Goal: Transaction & Acquisition: Purchase product/service

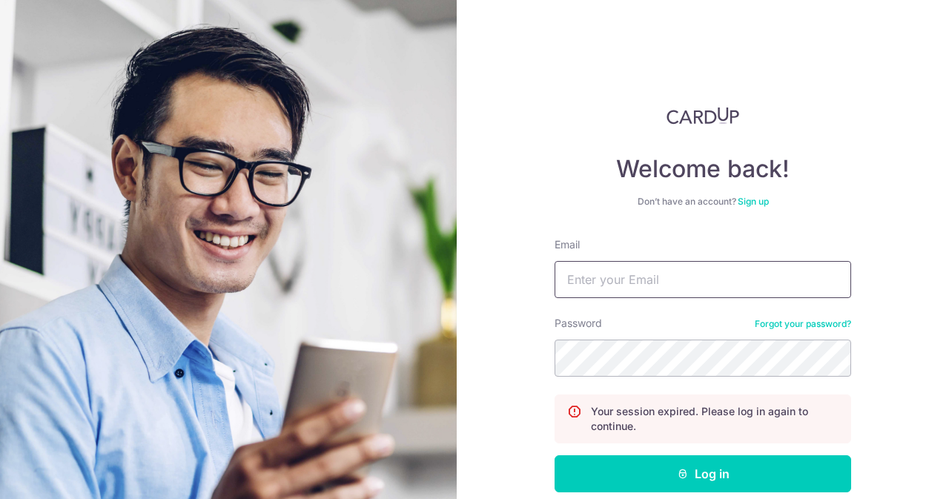
click at [599, 262] on input "Email" at bounding box center [702, 279] width 296 height 37
type input "contact@elijahpies.com.sg"
click at [554, 455] on button "Log in" at bounding box center [702, 473] width 296 height 37
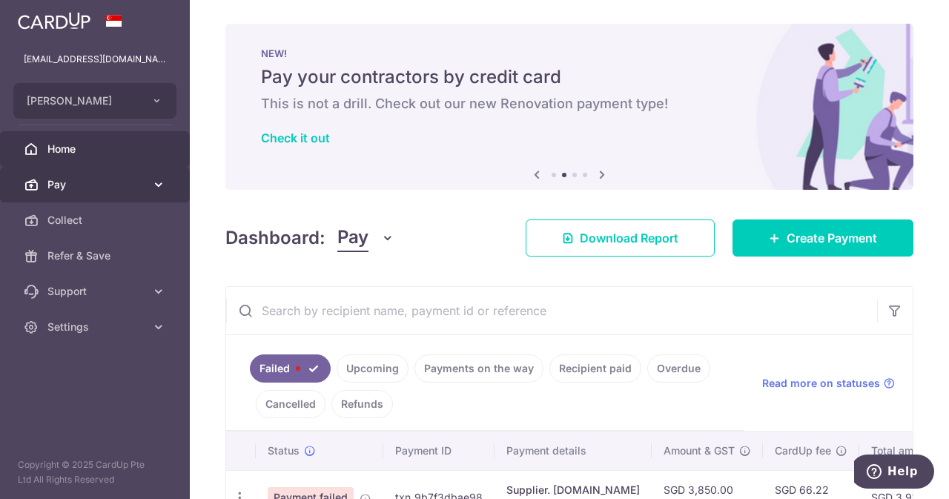
click at [130, 184] on span "Pay" at bounding box center [96, 184] width 98 height 15
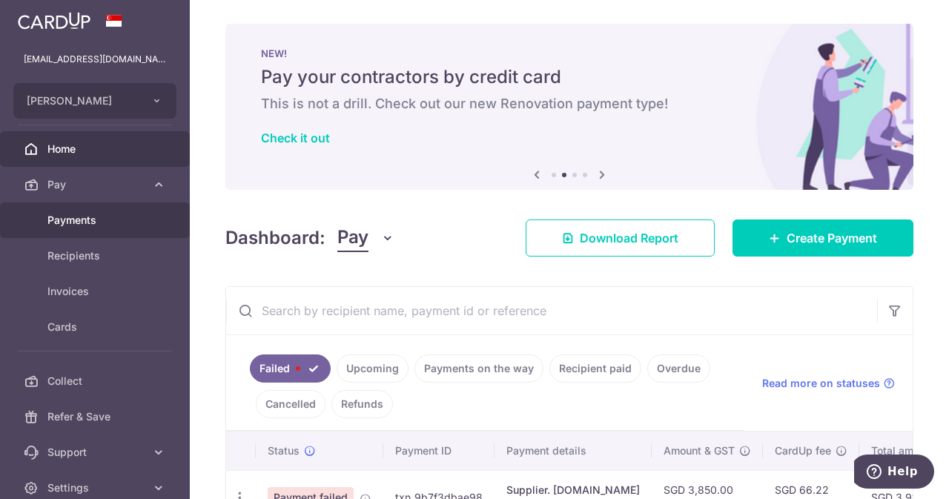
click at [85, 226] on span "Payments" at bounding box center [96, 220] width 98 height 15
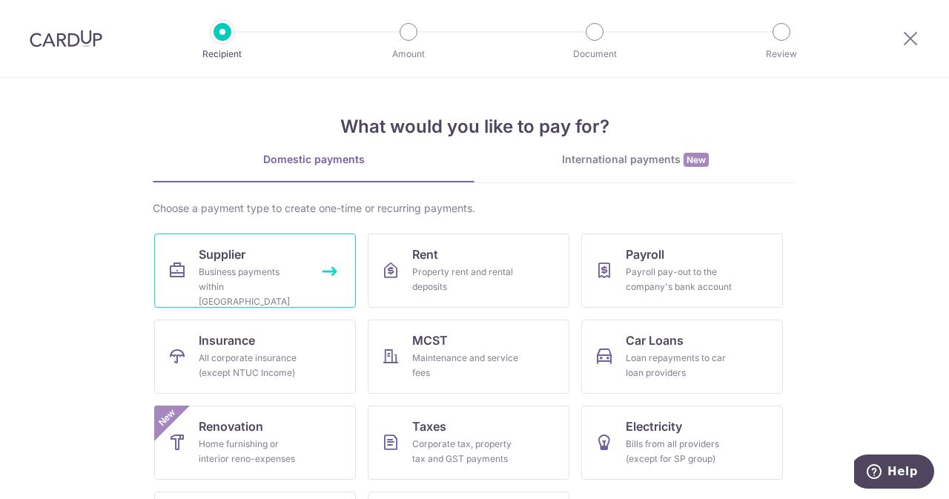
click at [317, 277] on link "Supplier Business payments within Singapore" at bounding box center [255, 270] width 202 height 74
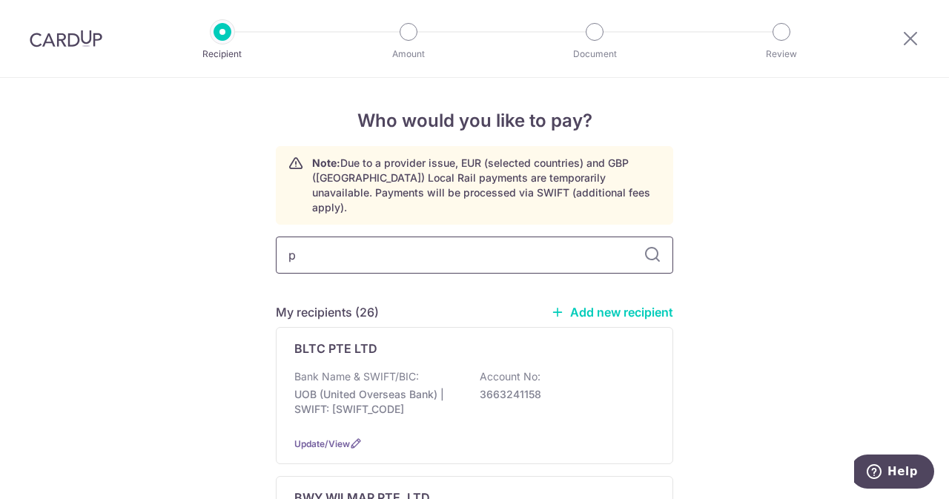
type input "ph"
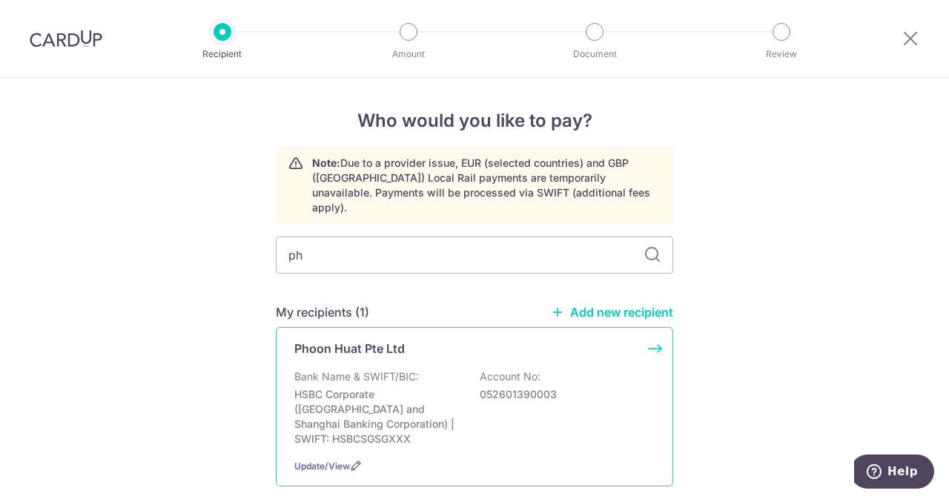
click at [379, 370] on div "Bank Name & SWIFT/BIC: HSBC Corporate (Hongkong and Shanghai Banking Corporatio…" at bounding box center [474, 407] width 360 height 77
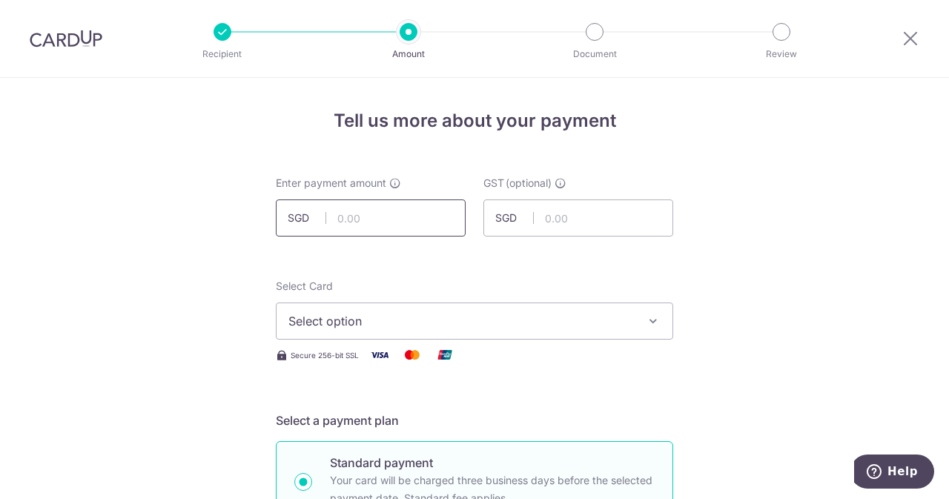
click at [385, 227] on input "text" at bounding box center [371, 217] width 190 height 37
type input "209.10"
type input "18.82"
click at [359, 322] on span "Select option" at bounding box center [460, 321] width 345 height 18
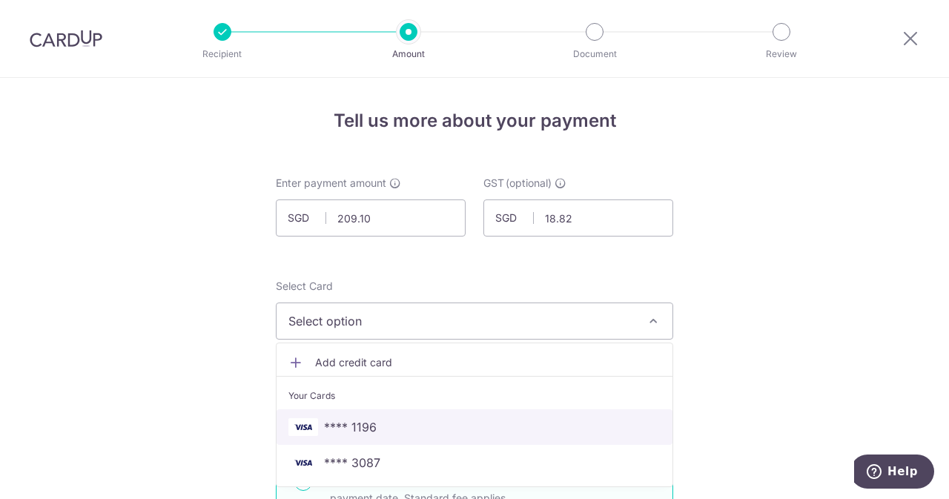
click at [342, 416] on link "**** 1196" at bounding box center [474, 427] width 396 height 36
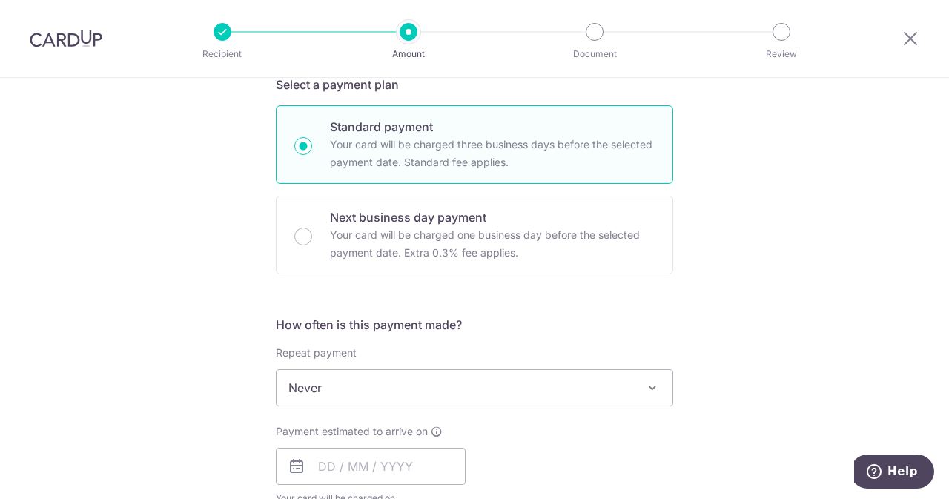
scroll to position [415, 0]
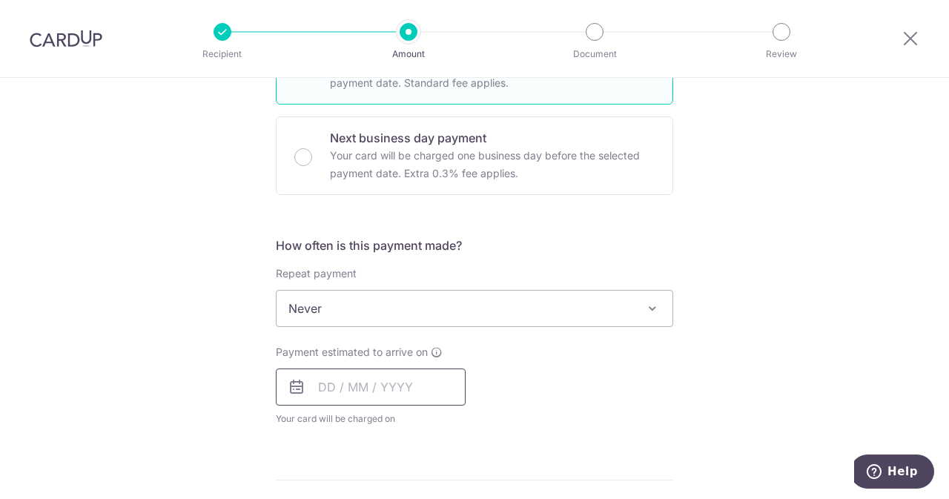
click at [374, 374] on input "text" at bounding box center [371, 386] width 190 height 37
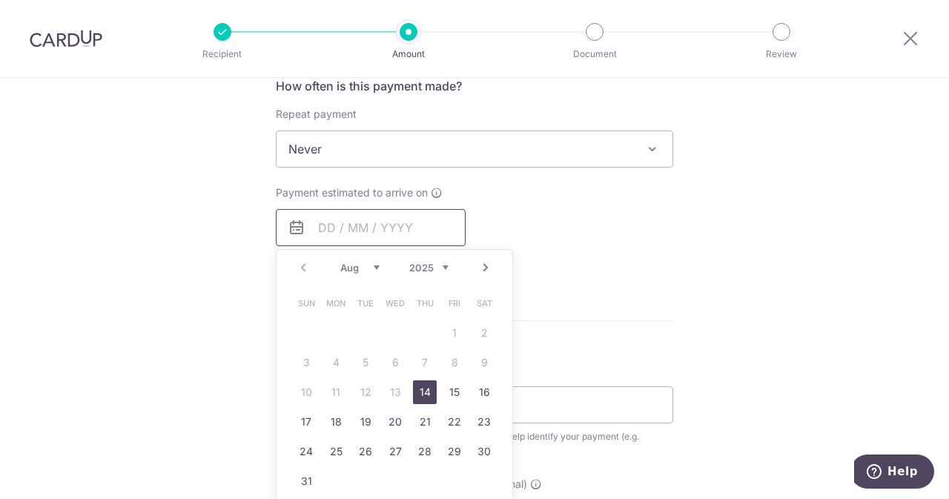
scroll to position [575, 0]
click at [413, 388] on link "14" at bounding box center [425, 392] width 24 height 24
type input "14/08/2025"
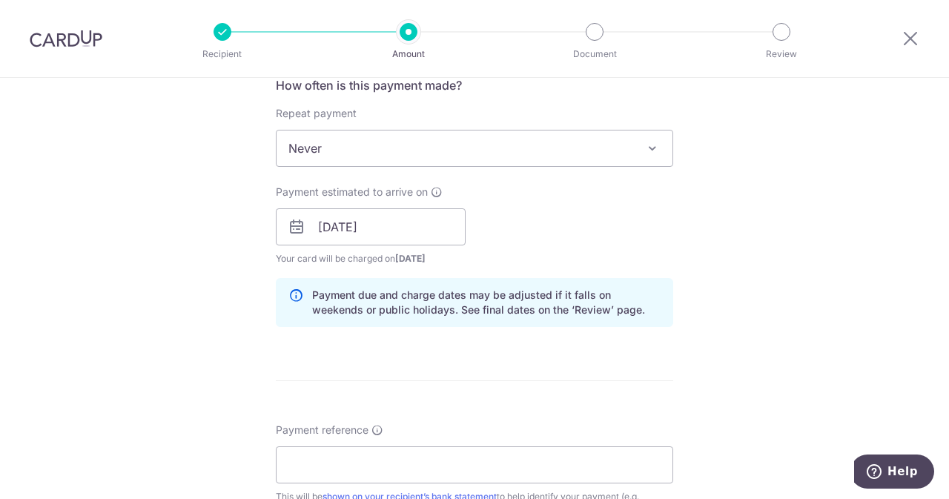
scroll to position [649, 0]
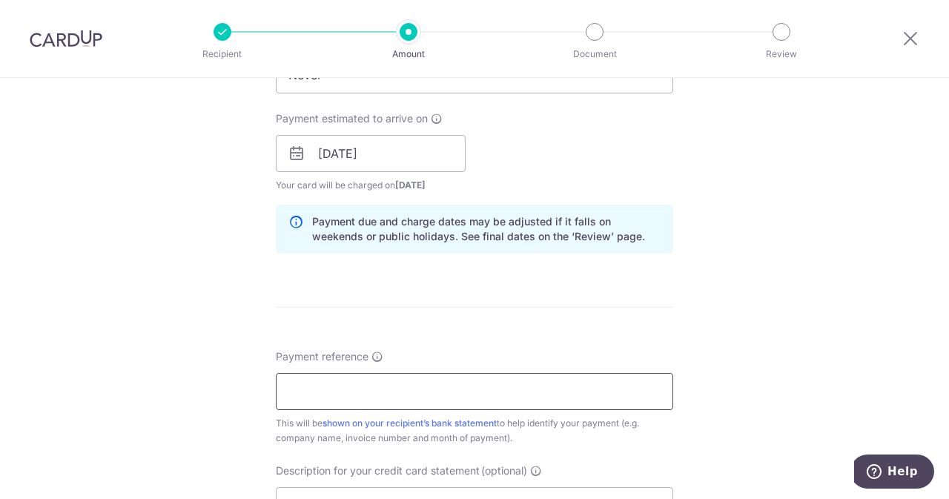
click at [381, 377] on input "Payment reference" at bounding box center [474, 391] width 397 height 37
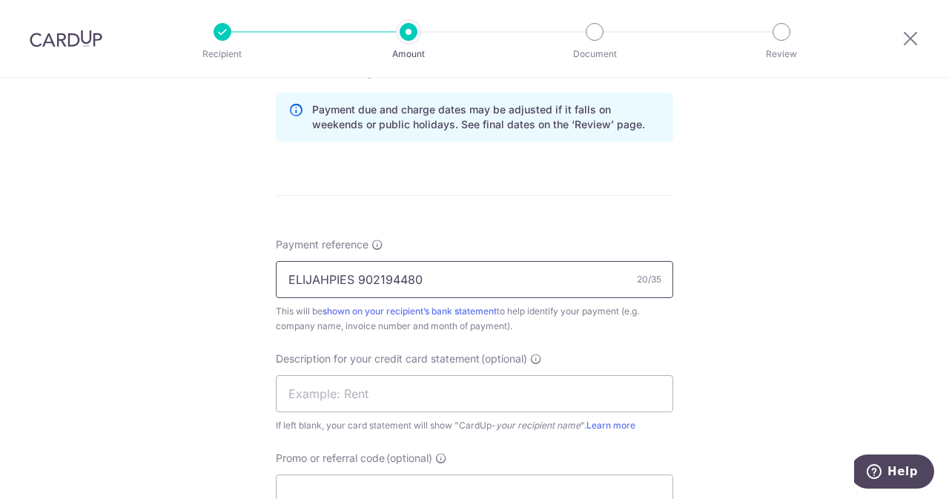
drag, startPoint x: 425, startPoint y: 285, endPoint x: 355, endPoint y: 281, distance: 69.8
click at [355, 281] on input "ELIJAHPIES 902194480" at bounding box center [474, 279] width 397 height 37
type input "ELIJAHPIES 902194480"
click at [348, 389] on input "text" at bounding box center [474, 393] width 397 height 37
paste input "902194480"
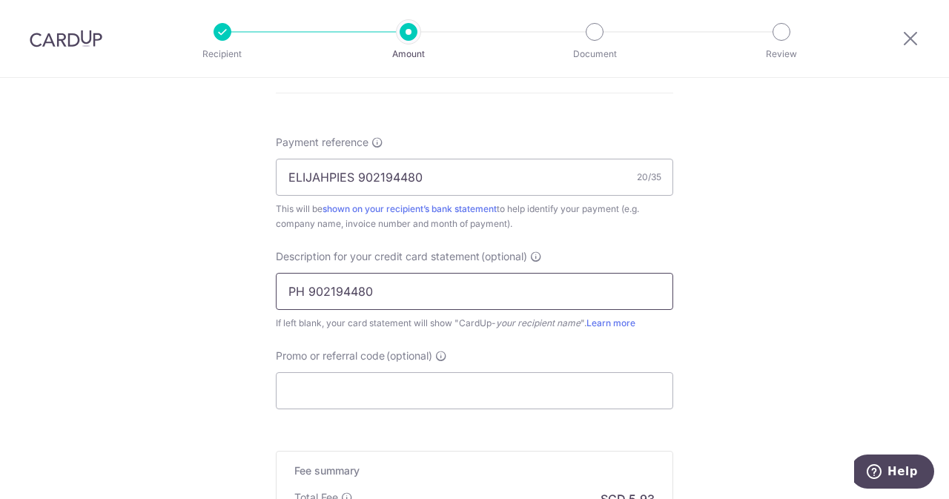
scroll to position [870, 0]
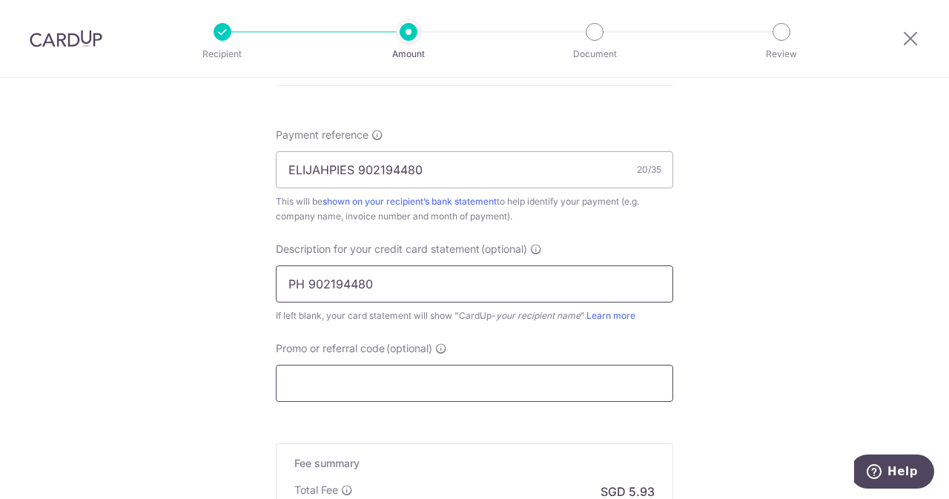
type input "PH 902194480"
click at [354, 377] on input "Promo or referral code (optional)" at bounding box center [474, 383] width 397 height 37
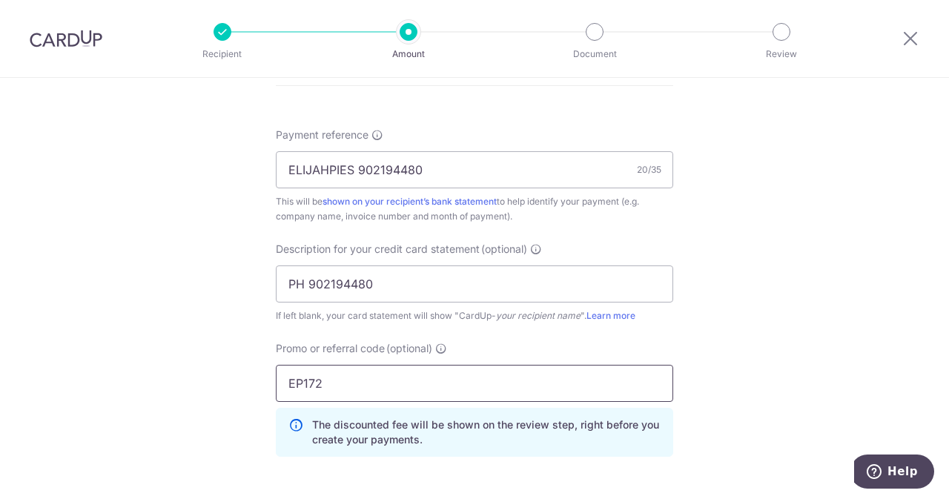
scroll to position [1142, 0]
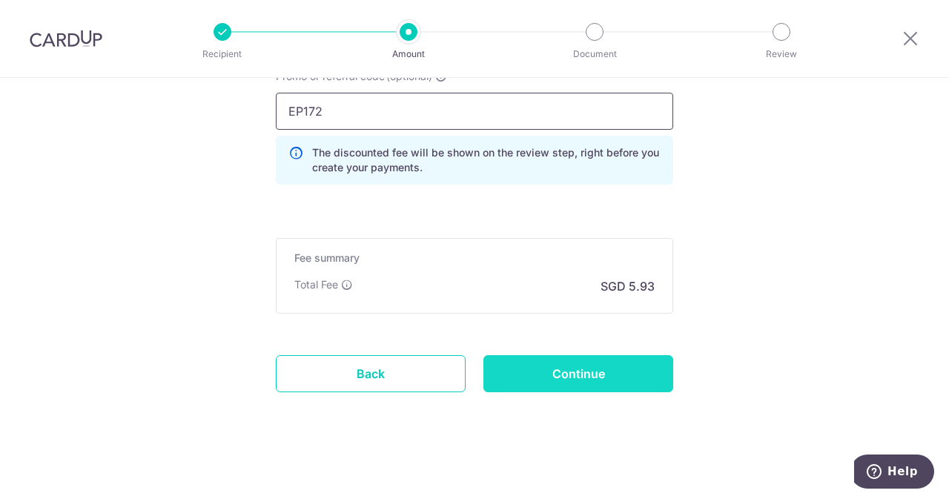
type input "EP172"
click at [557, 355] on input "Continue" at bounding box center [578, 373] width 190 height 37
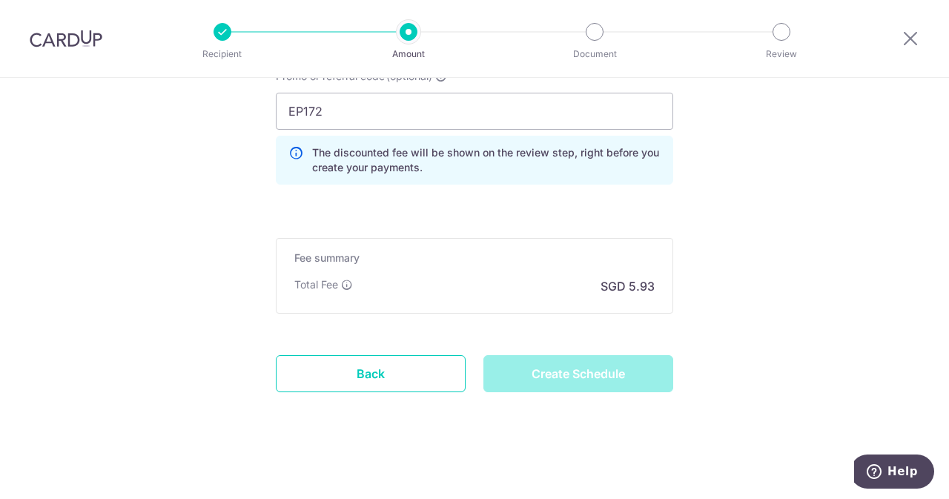
type input "Create Schedule"
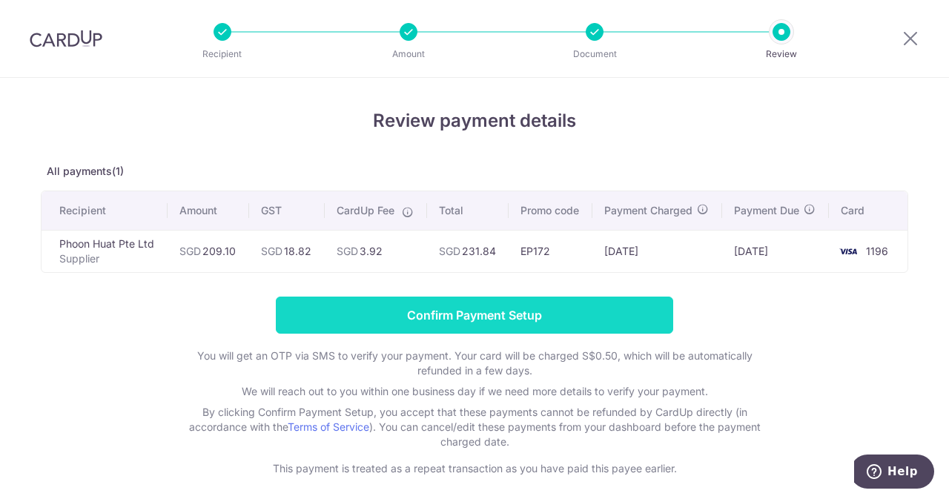
click at [443, 324] on input "Confirm Payment Setup" at bounding box center [474, 314] width 397 height 37
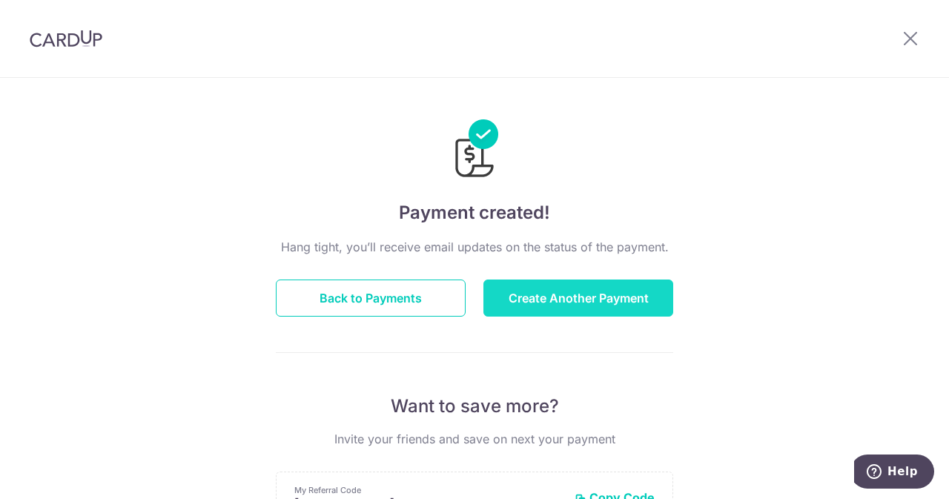
click at [558, 302] on button "Create Another Payment" at bounding box center [578, 297] width 190 height 37
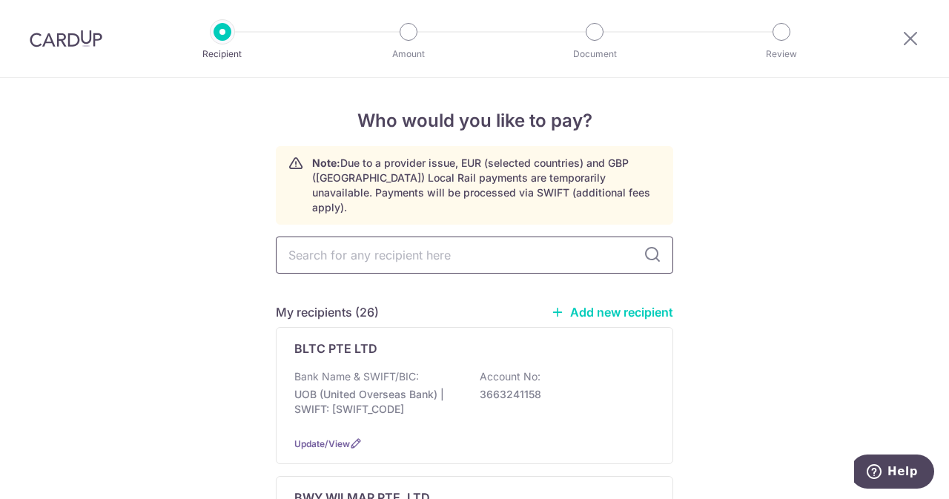
click at [405, 242] on input "text" at bounding box center [474, 254] width 397 height 37
type input "united"
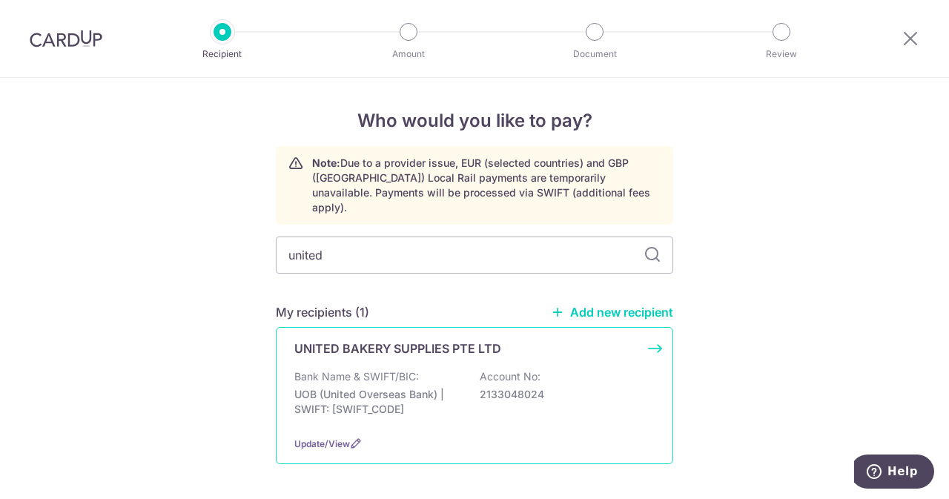
click at [390, 342] on div "UNITED BAKERY SUPPLIES PTE LTD Bank Name & SWIFT/BIC: UOB (United Overseas Bank…" at bounding box center [474, 395] width 397 height 137
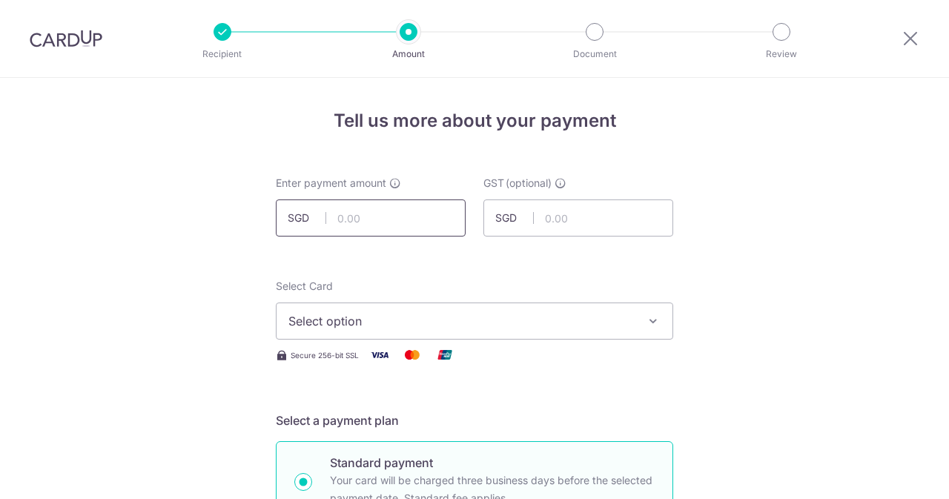
click at [354, 221] on input "text" at bounding box center [371, 217] width 190 height 37
type input "908.20"
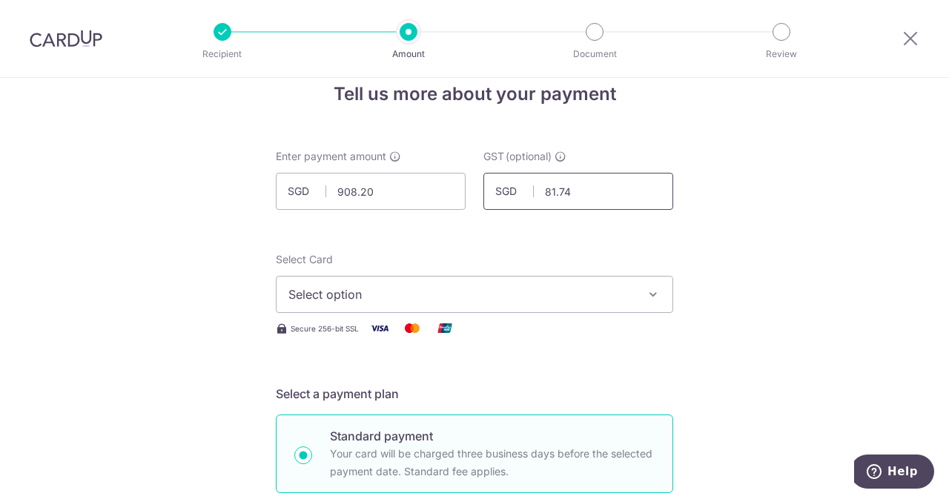
scroll to position [28, 0]
type input "81.74"
click at [380, 288] on span "Select option" at bounding box center [460, 293] width 345 height 18
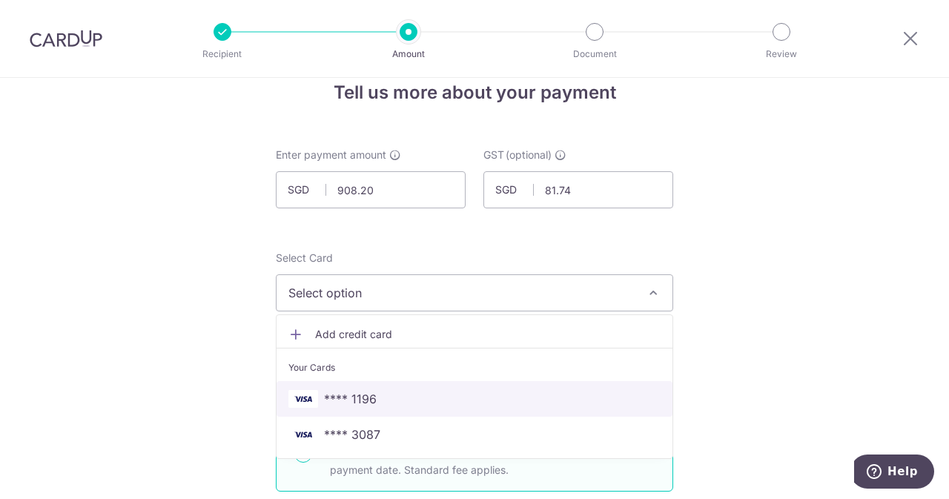
click at [334, 394] on span "**** 1196" at bounding box center [350, 399] width 53 height 18
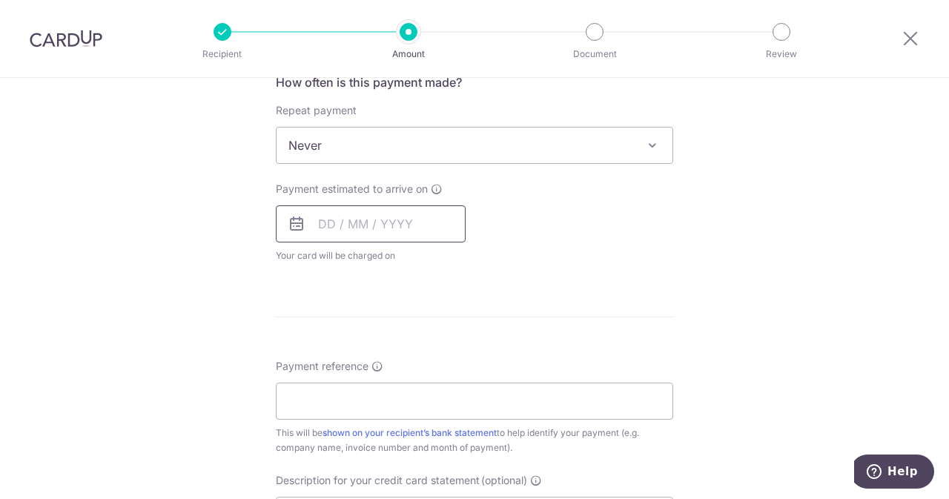
click at [354, 229] on input "text" at bounding box center [371, 223] width 190 height 37
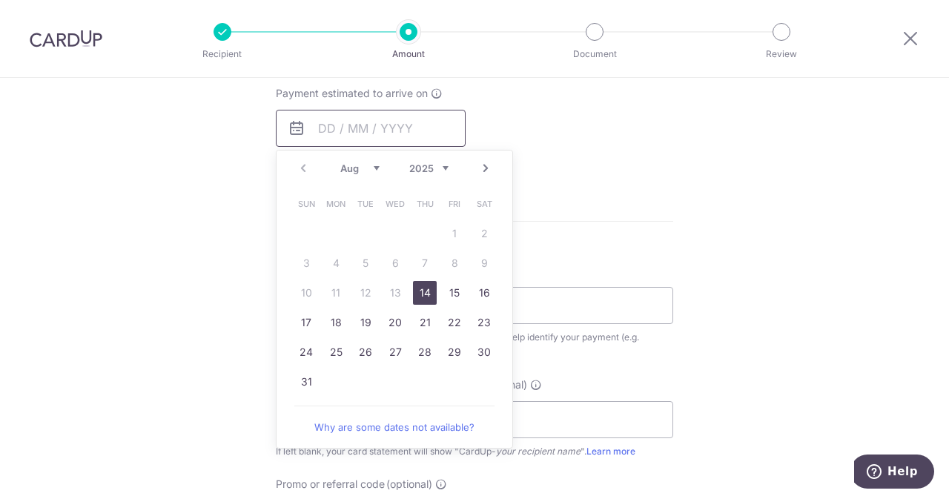
scroll to position [675, 0]
click at [418, 282] on link "14" at bounding box center [425, 292] width 24 height 24
type input "[DATE]"
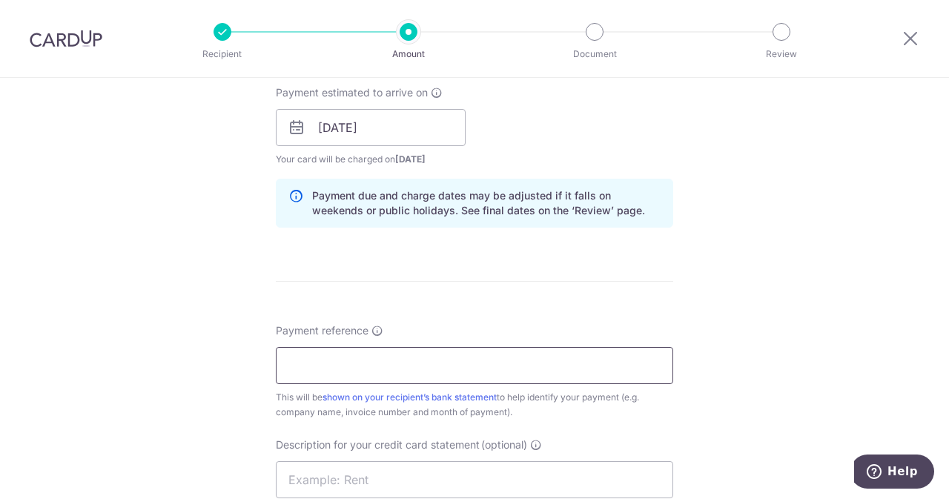
click at [374, 368] on input "Payment reference" at bounding box center [474, 365] width 397 height 37
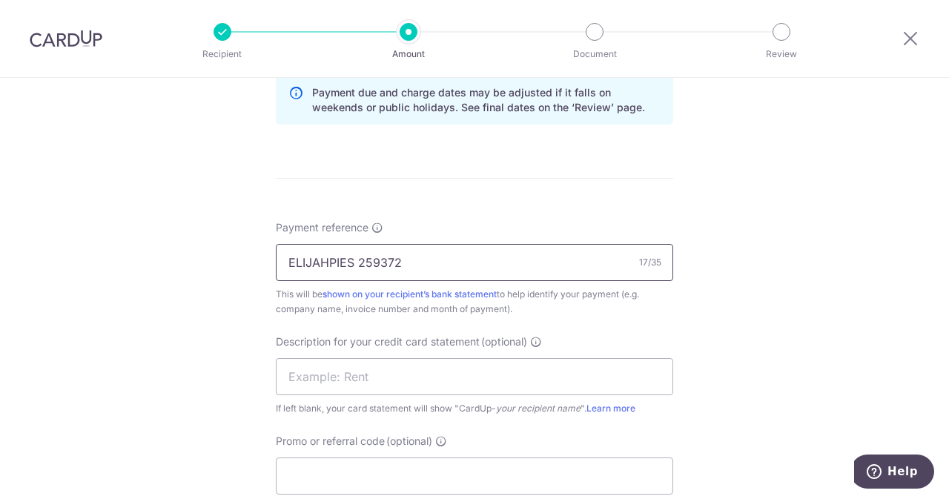
scroll to position [780, 0]
drag, startPoint x: 423, startPoint y: 254, endPoint x: 356, endPoint y: 263, distance: 67.3
click at [356, 263] on input "ELIJAHPIES 259372" at bounding box center [474, 260] width 397 height 37
type input "ELIJAHPIES 259372"
click at [337, 392] on div "Description for your credit card statement (optional) If left blank, your card …" at bounding box center [474, 373] width 397 height 82
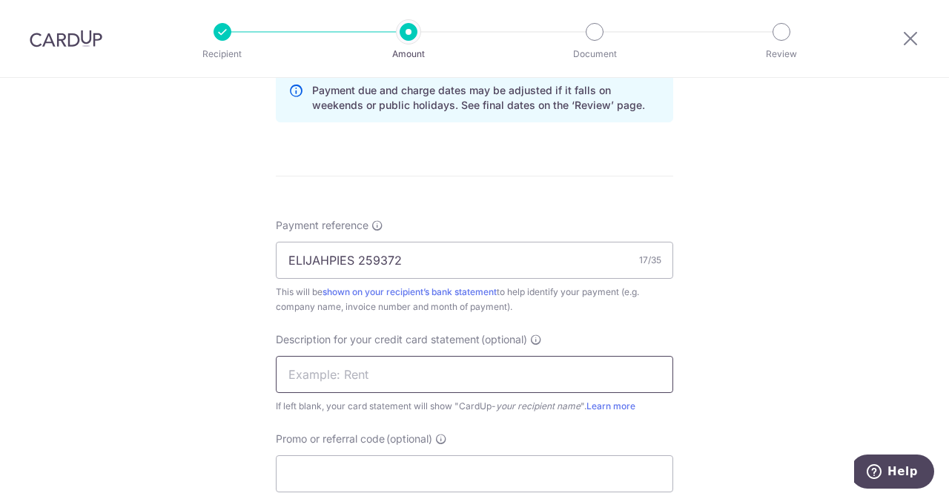
click at [328, 384] on input "text" at bounding box center [474, 374] width 397 height 37
paste input "259372"
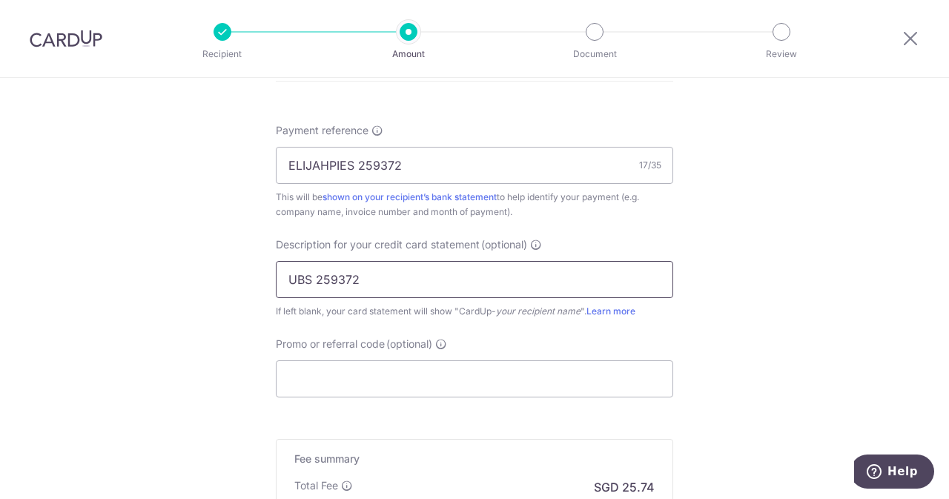
type input "UBS 259372"
click at [453, 391] on input "Promo or referral code (optional)" at bounding box center [474, 378] width 397 height 37
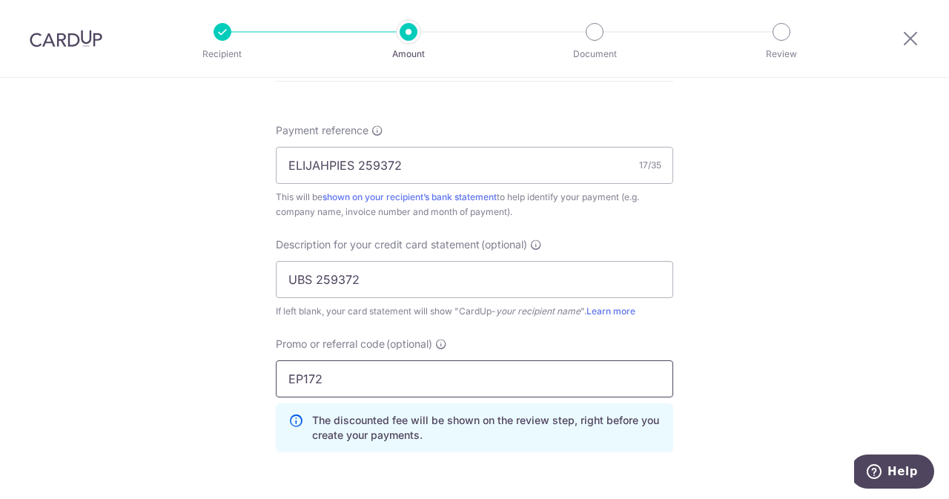
scroll to position [1142, 0]
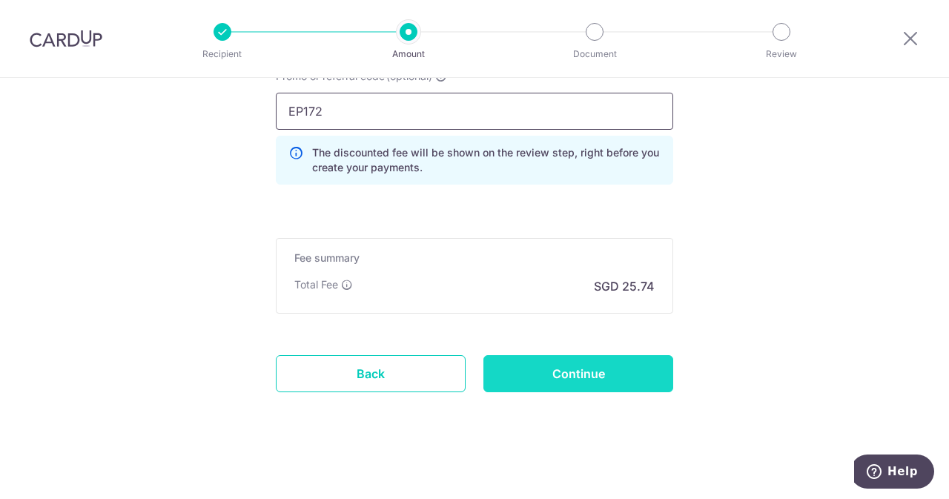
type input "EP172"
click at [563, 367] on input "Continue" at bounding box center [578, 373] width 190 height 37
type input "Create Schedule"
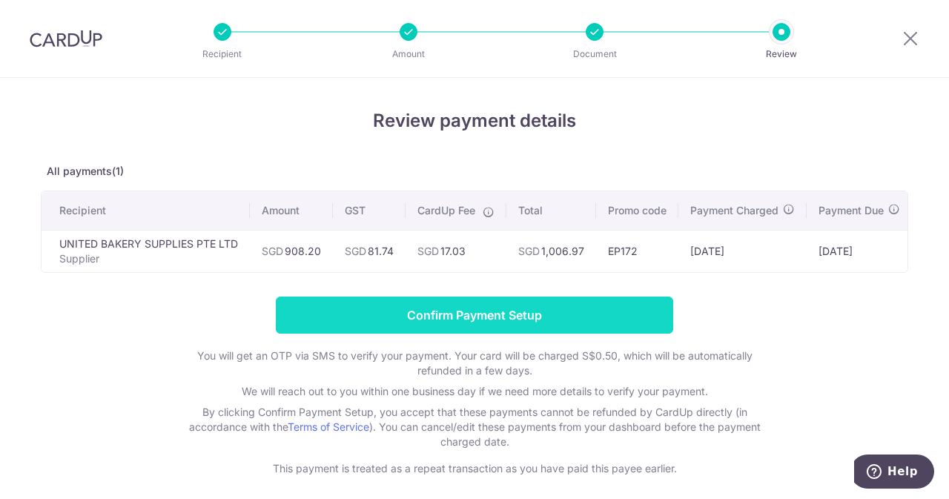
click at [482, 334] on input "Confirm Payment Setup" at bounding box center [474, 314] width 397 height 37
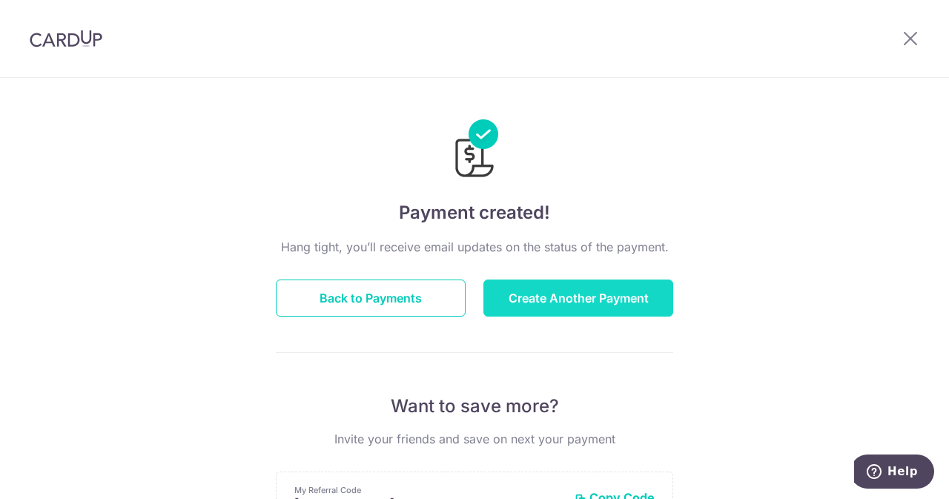
click at [564, 307] on button "Create Another Payment" at bounding box center [578, 297] width 190 height 37
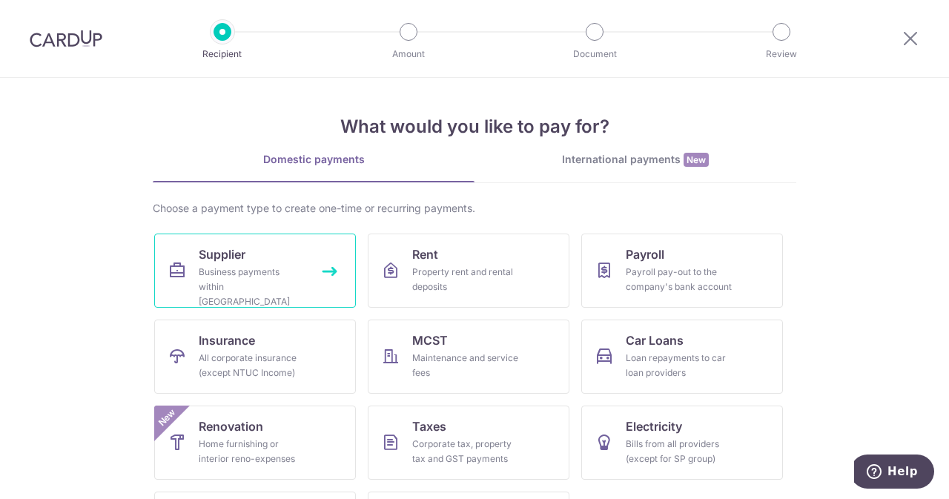
click at [272, 253] on link "Supplier Business payments within [GEOGRAPHIC_DATA]" at bounding box center [255, 270] width 202 height 74
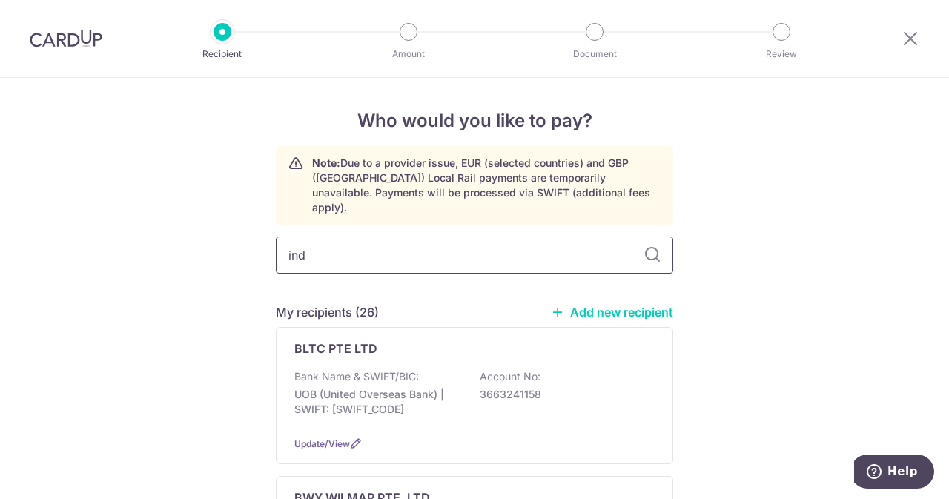
type input "indo"
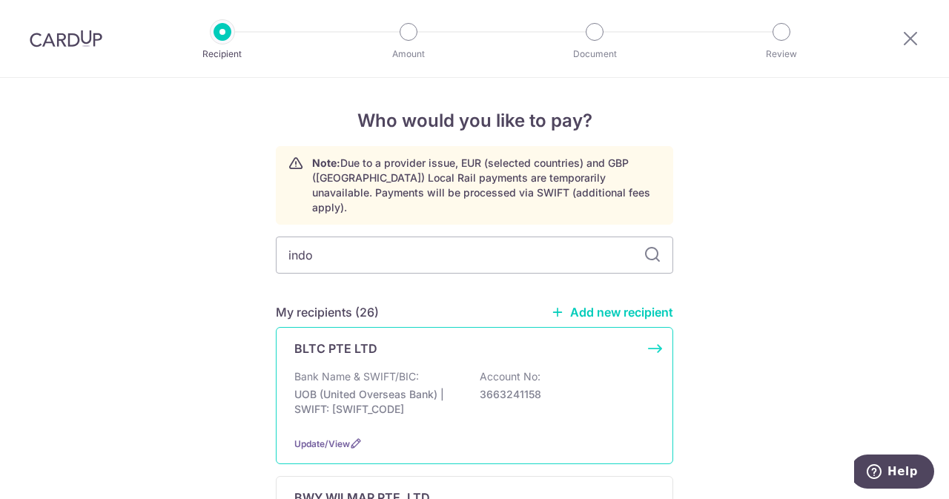
scroll to position [59, 0]
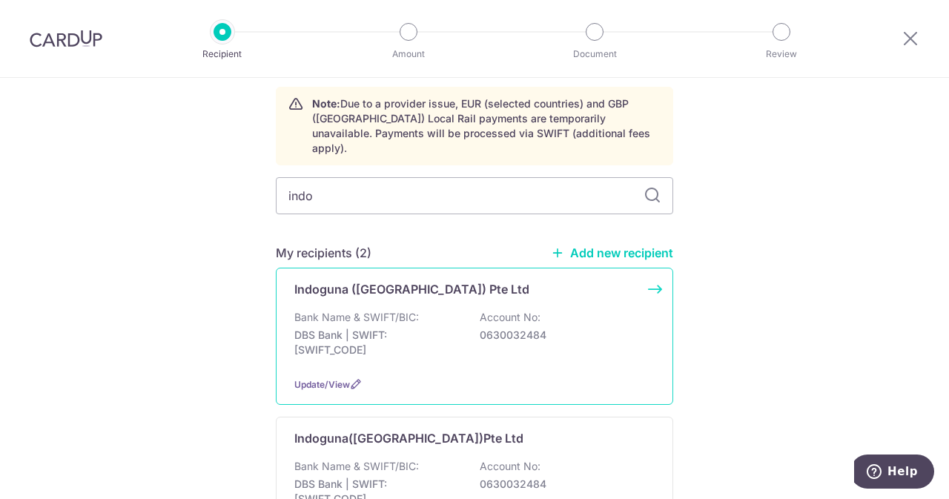
click at [425, 310] on div "Bank Name & SWIFT/BIC: DBS Bank | SWIFT: DBSSSGSGXXX Account No: 0630032484" at bounding box center [474, 337] width 360 height 55
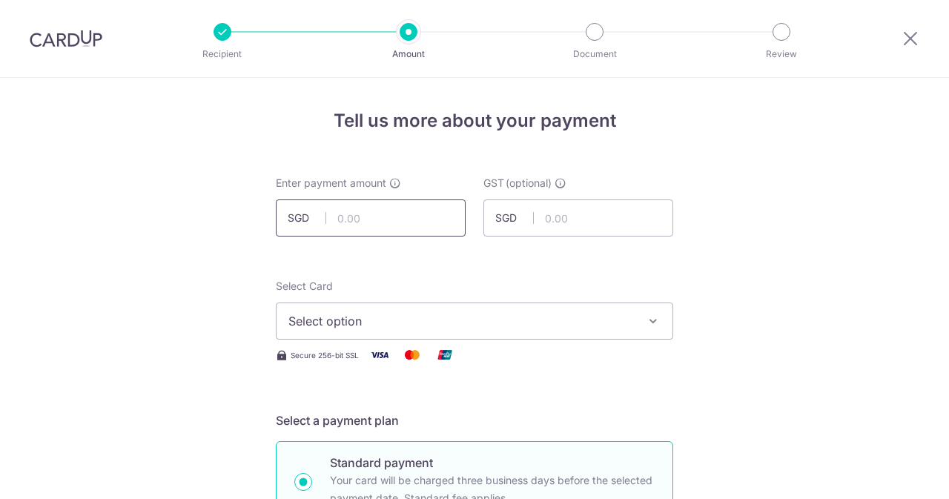
scroll to position [40, 0]
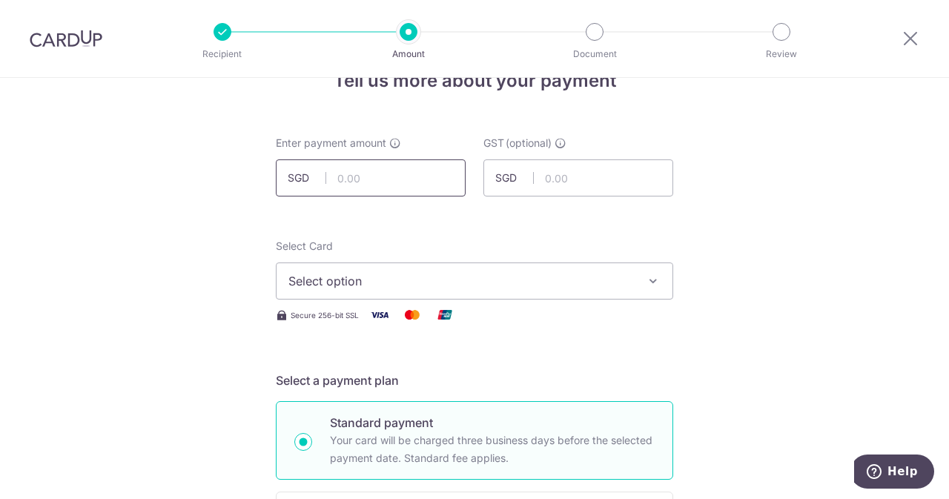
click at [397, 171] on input "text" at bounding box center [371, 177] width 190 height 37
type input "1,410.30"
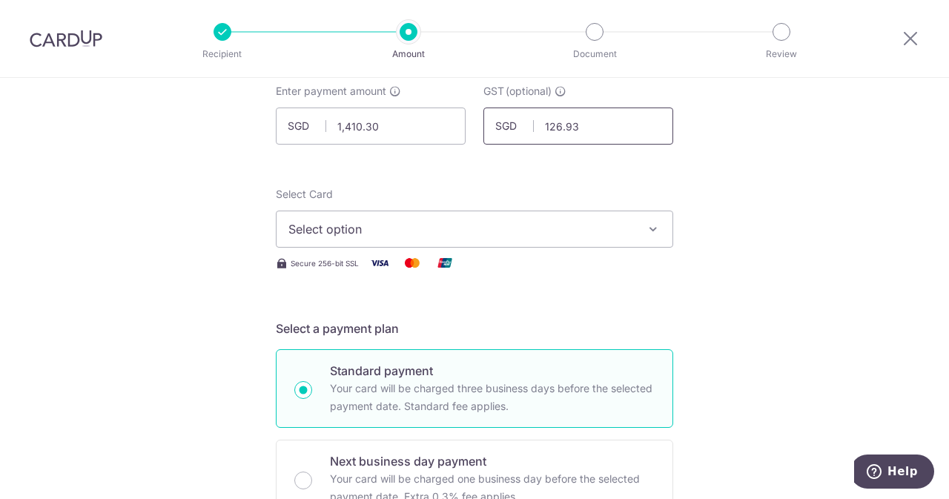
type input "126.93"
click at [403, 210] on div "Select Card Select option Add credit card Your Cards **** 1196 **** 3087" at bounding box center [474, 217] width 397 height 61
click at [388, 225] on span "Select option" at bounding box center [460, 229] width 345 height 18
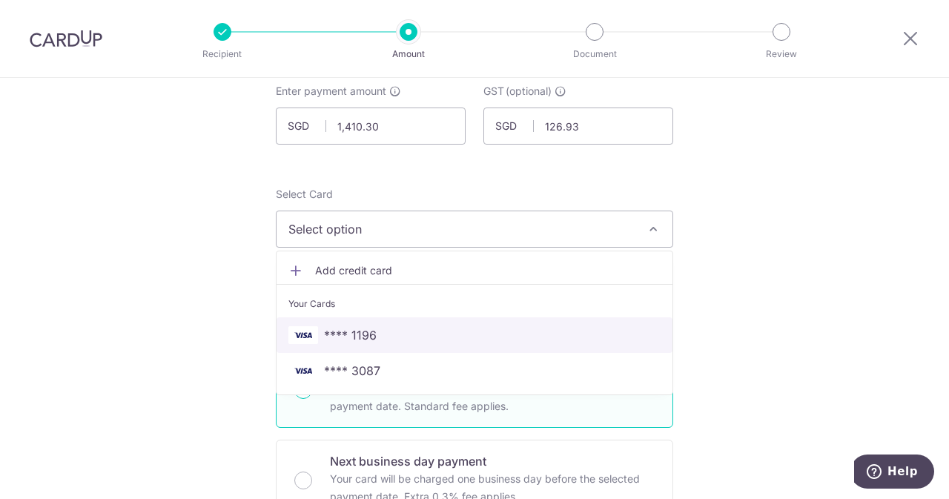
click at [350, 326] on span "**** 1196" at bounding box center [350, 335] width 53 height 18
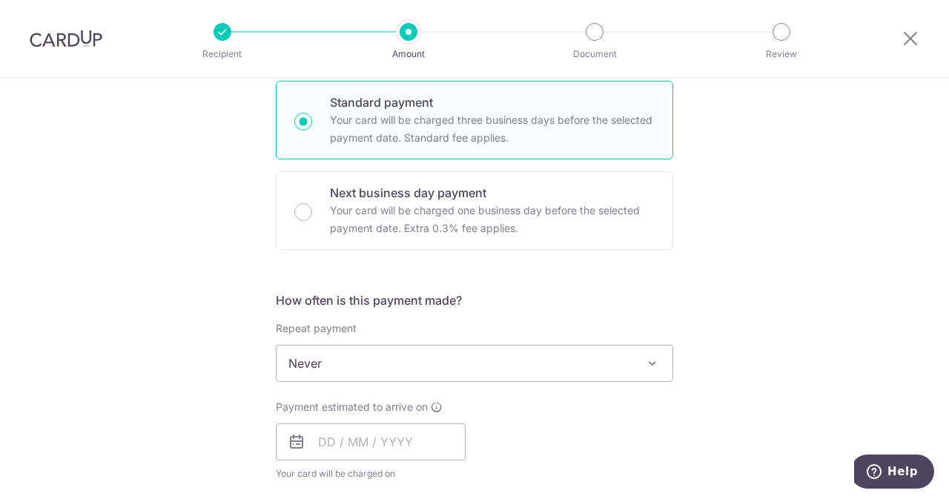
scroll to position [494, 0]
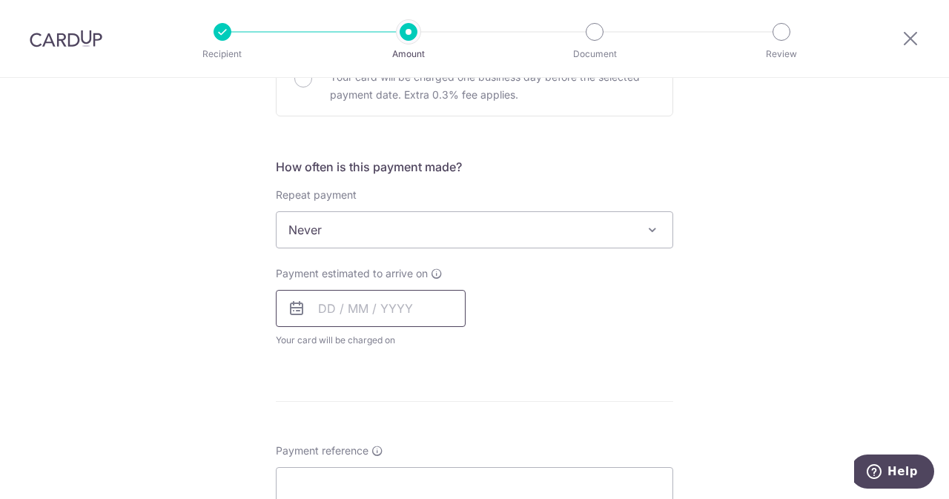
click at [385, 301] on input "text" at bounding box center [371, 308] width 190 height 37
click at [418, 467] on link "14" at bounding box center [425, 473] width 24 height 24
type input "[DATE]"
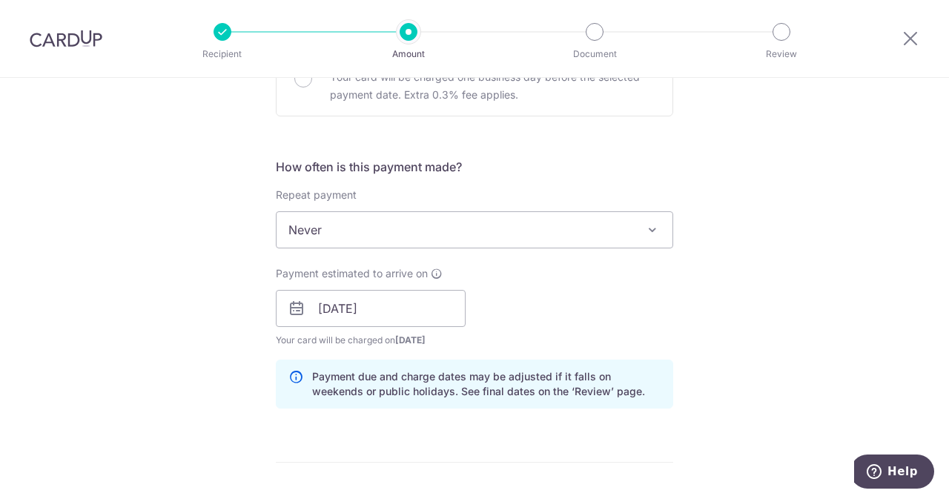
scroll to position [797, 0]
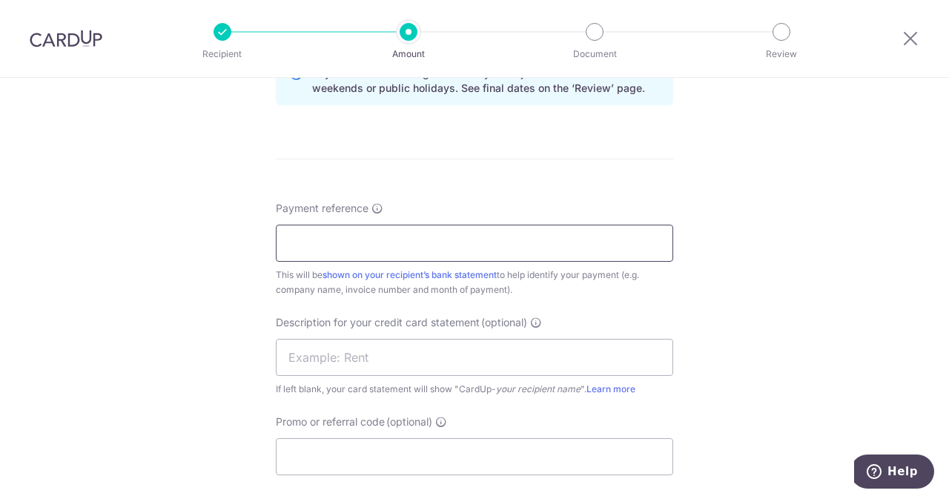
click at [461, 239] on input "Payment reference" at bounding box center [474, 243] width 397 height 37
drag, startPoint x: 461, startPoint y: 239, endPoint x: 356, endPoint y: 242, distance: 105.3
click at [356, 242] on input "ELIJAHPIES 5010572615" at bounding box center [474, 243] width 397 height 37
type input "ELIJAHPIES 5010572615"
click at [374, 354] on input "text" at bounding box center [474, 357] width 397 height 37
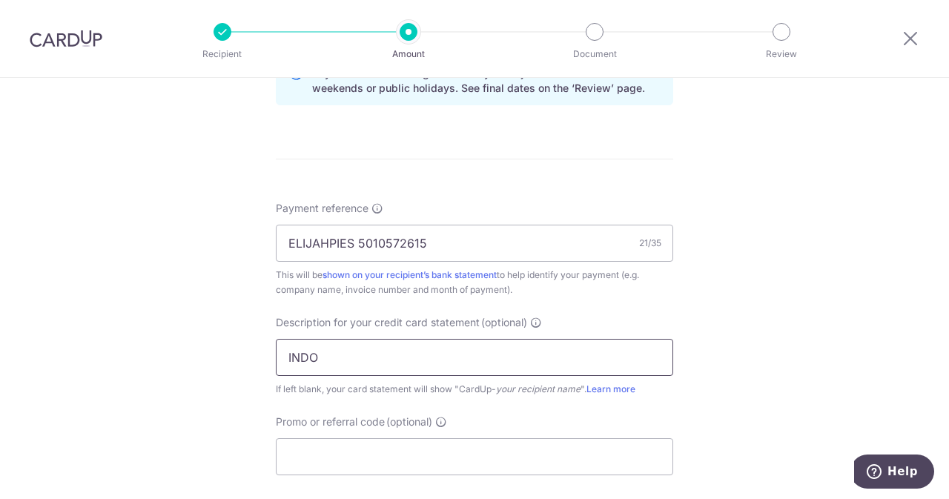
paste input "5010572615"
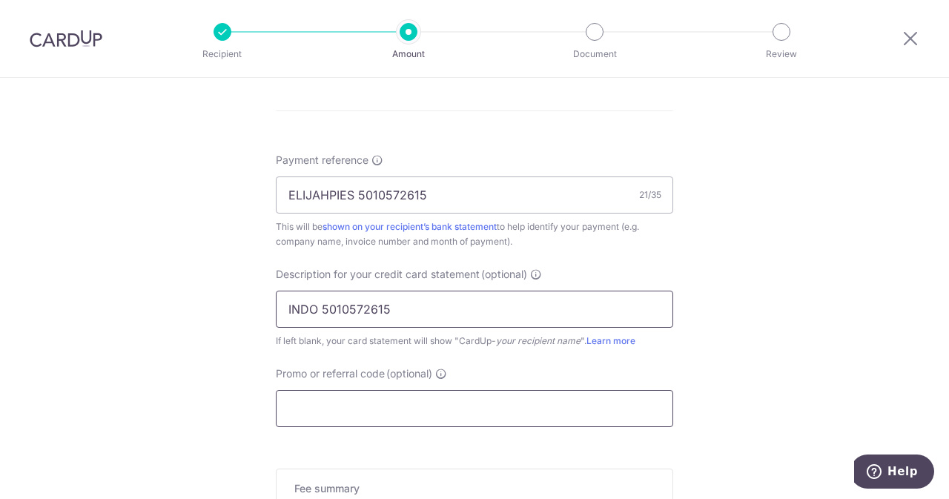
scroll to position [846, 0]
type input "INDO 5010572615"
click at [353, 417] on input "Promo or referral code (optional)" at bounding box center [474, 407] width 397 height 37
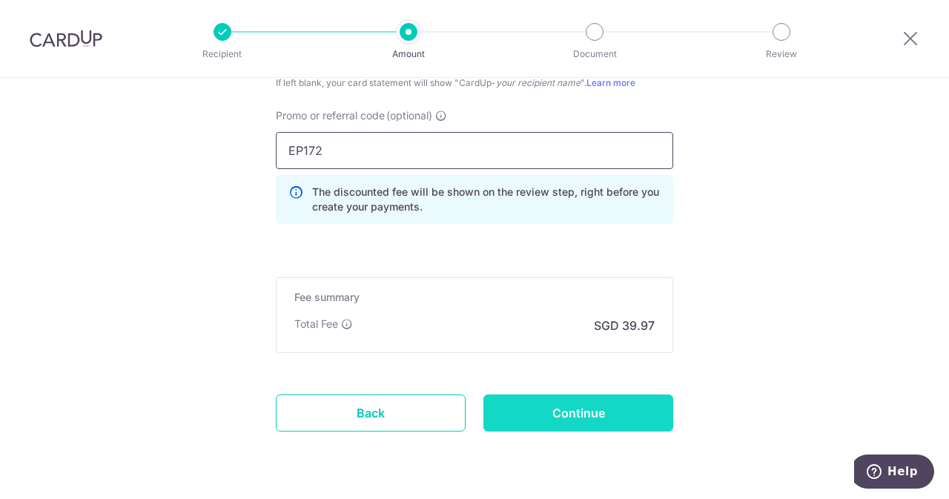
scroll to position [1119, 0]
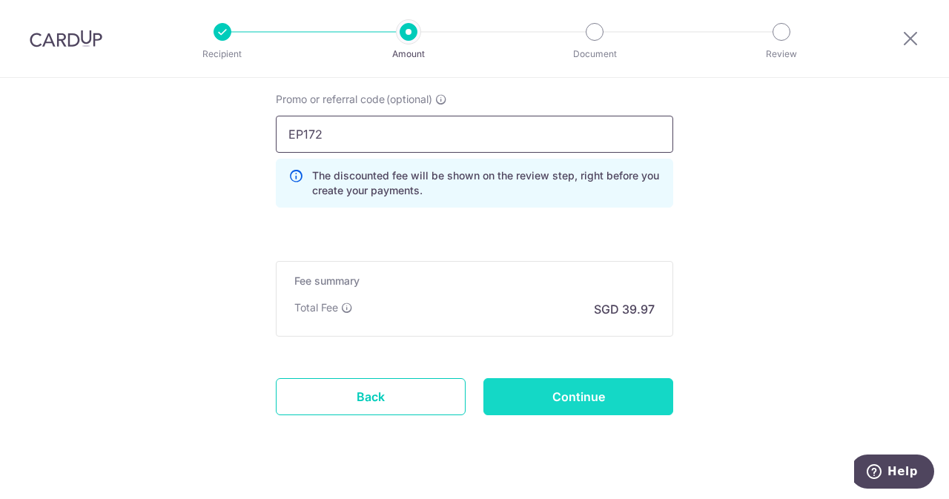
type input "EP172"
click at [617, 397] on input "Continue" at bounding box center [578, 396] width 190 height 37
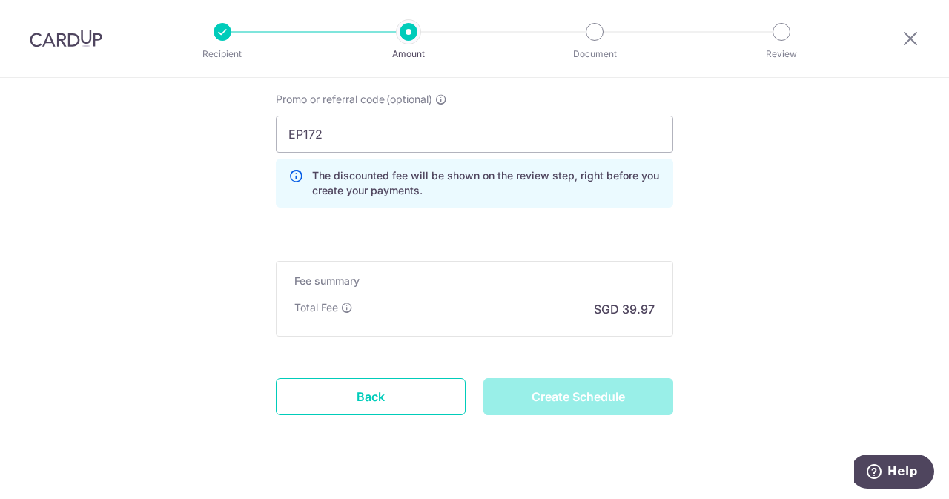
type input "Create Schedule"
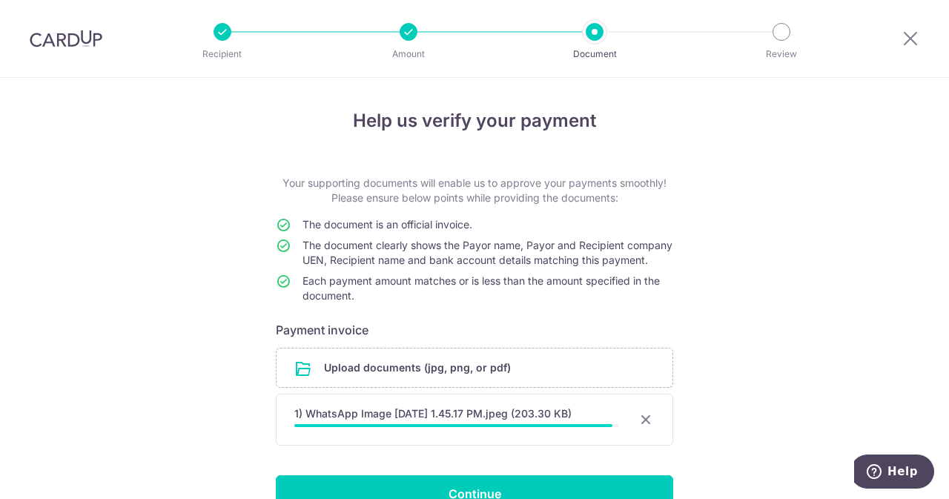
scroll to position [93, 0]
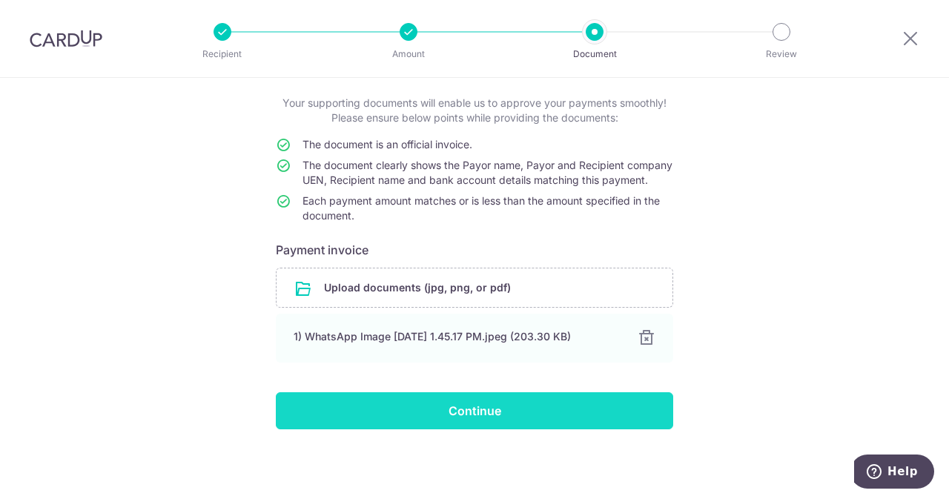
click at [552, 403] on input "Continue" at bounding box center [474, 410] width 397 height 37
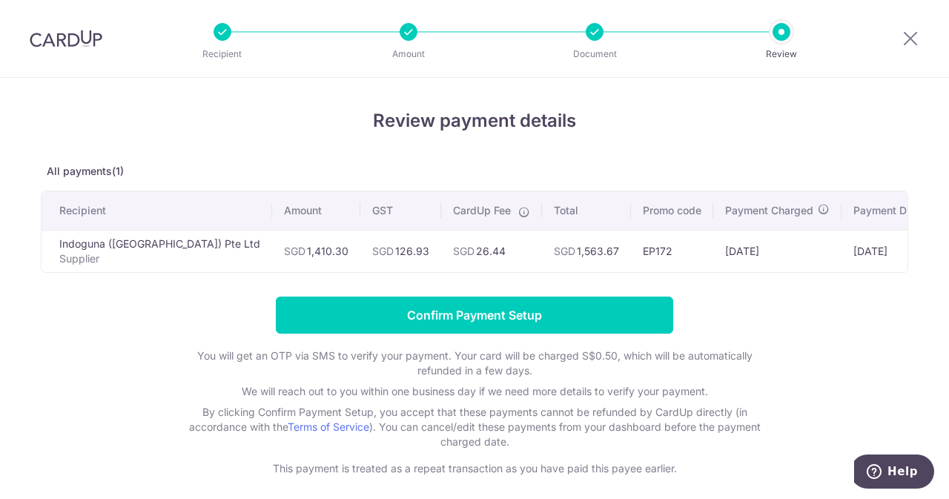
click at [439, 342] on form "Confirm Payment Setup You will get an OTP via SMS to verify your payment. Your …" at bounding box center [474, 385] width 867 height 179
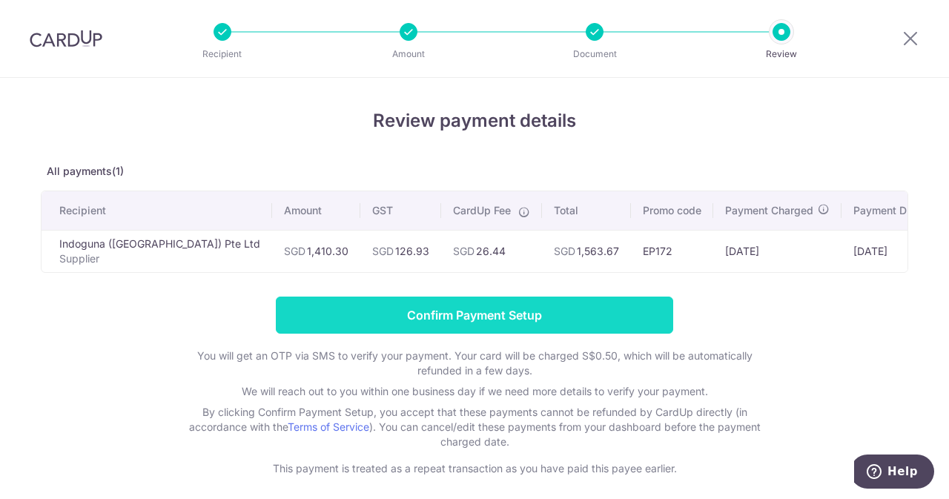
click at [418, 328] on input "Confirm Payment Setup" at bounding box center [474, 314] width 397 height 37
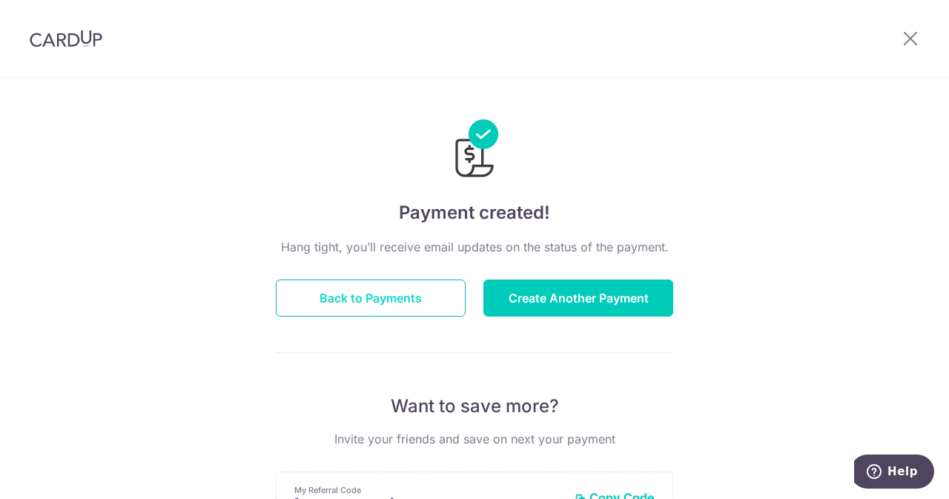
click at [403, 305] on button "Back to Payments" at bounding box center [371, 297] width 190 height 37
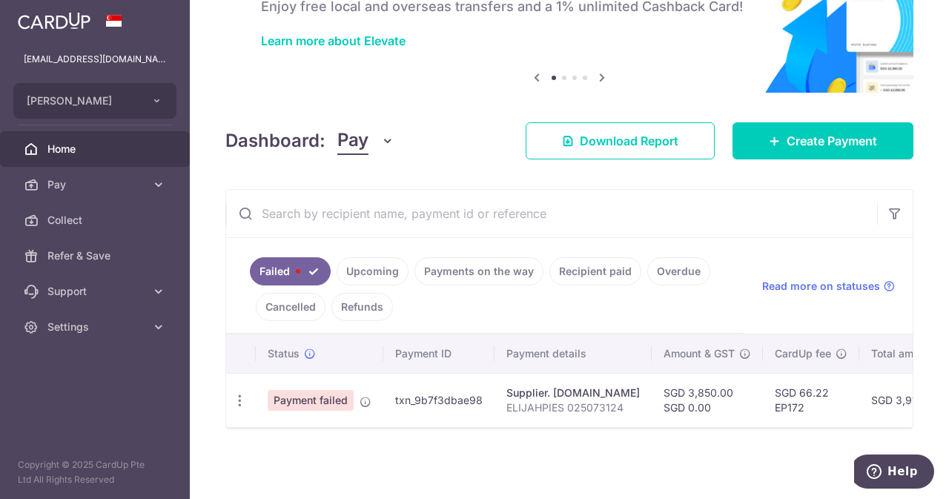
scroll to position [0, 37]
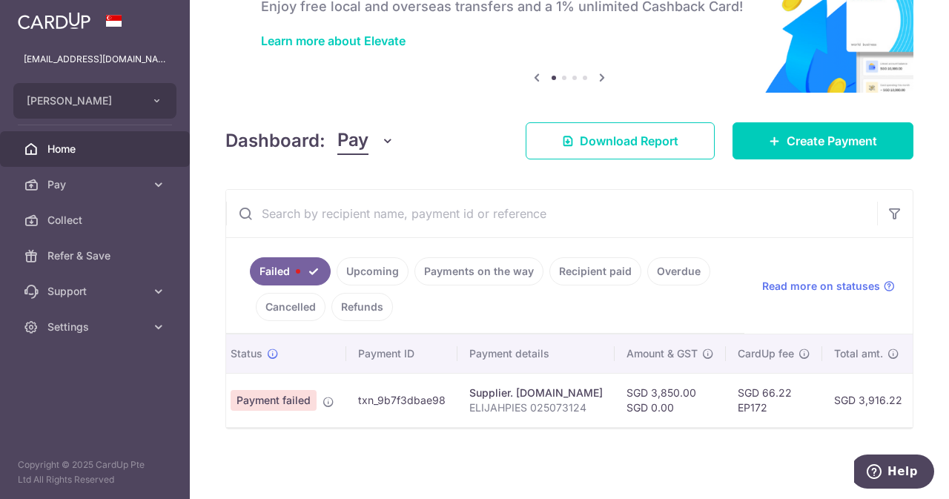
click at [390, 274] on link "Upcoming" at bounding box center [373, 271] width 72 height 28
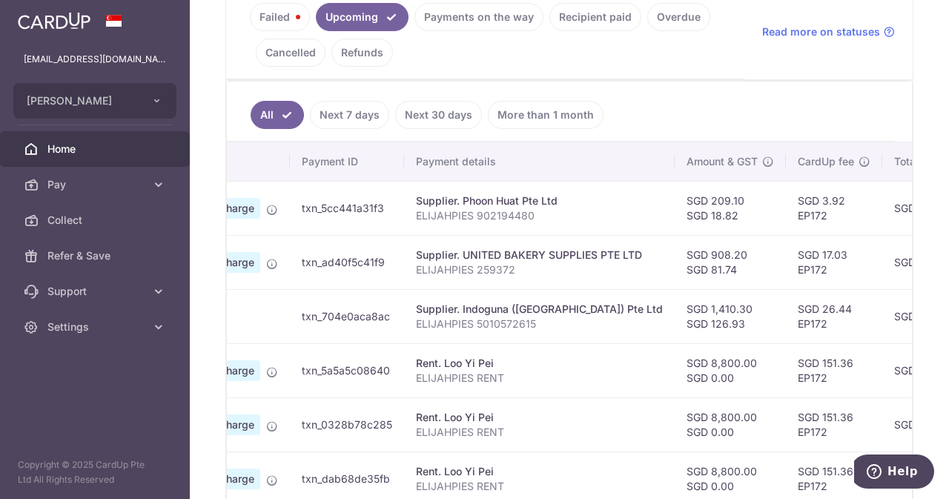
scroll to position [0, 0]
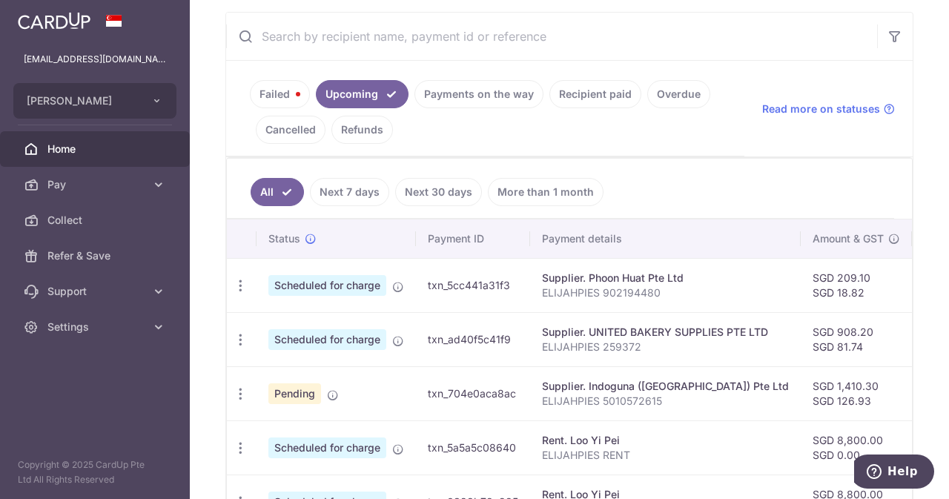
click at [461, 97] on link "Payments on the way" at bounding box center [478, 94] width 129 height 28
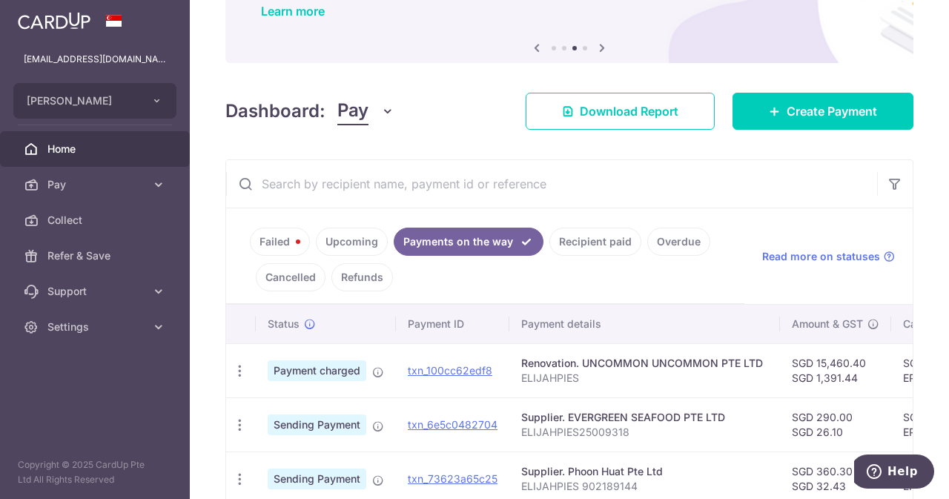
scroll to position [124, 0]
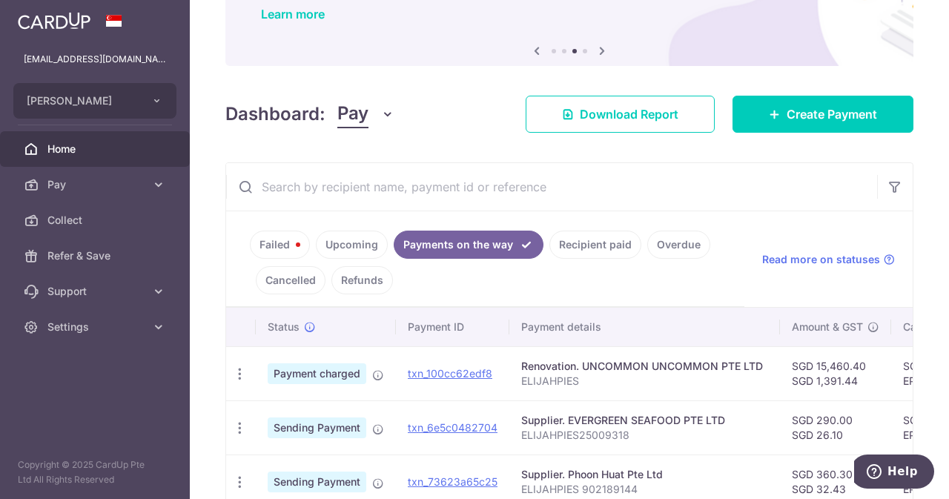
click at [373, 190] on input "text" at bounding box center [551, 186] width 651 height 47
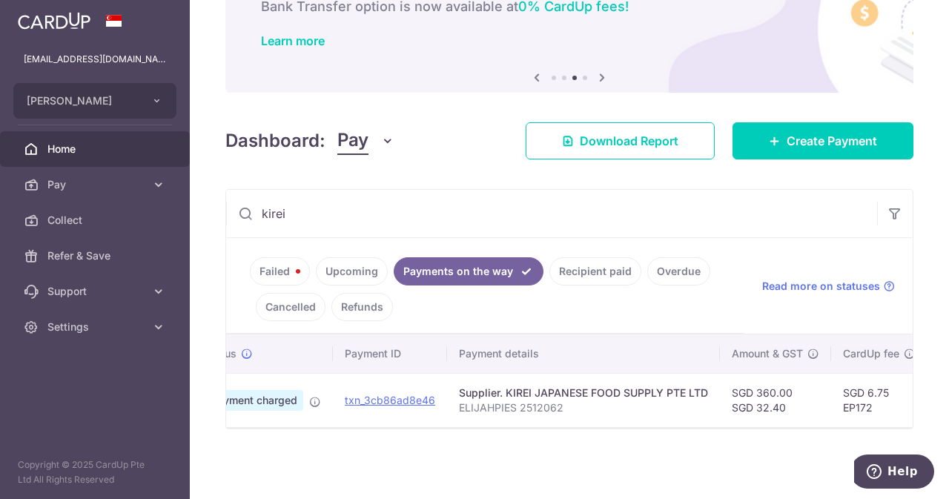
scroll to position [0, 0]
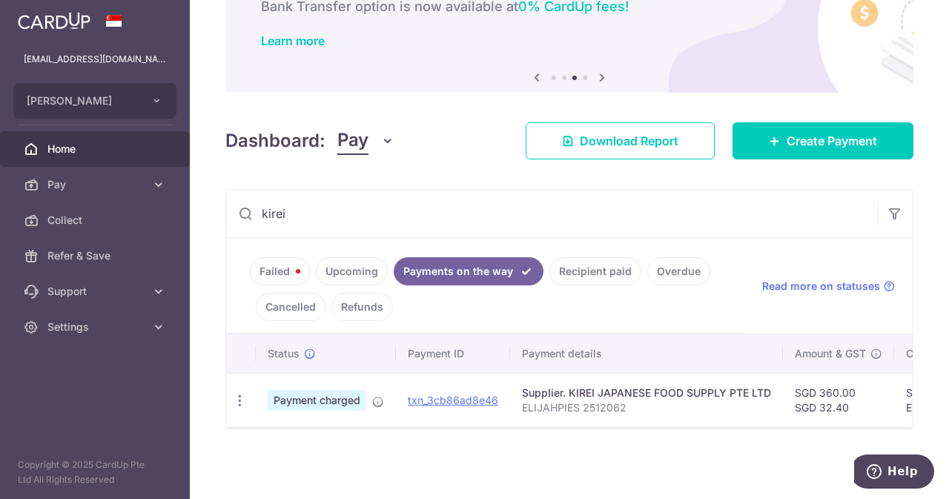
type input "kirei"
click at [380, 398] on icon at bounding box center [378, 402] width 12 height 12
click at [233, 393] on icon "button" at bounding box center [240, 401] width 16 height 16
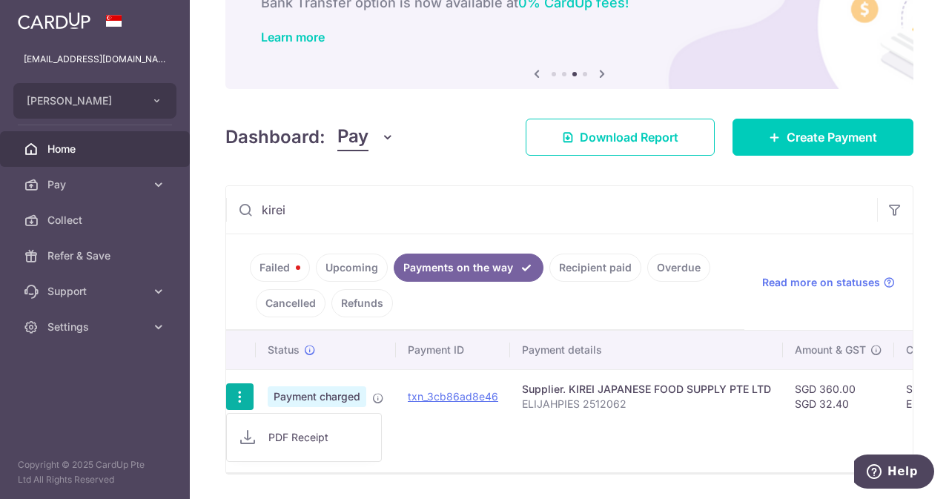
click at [286, 434] on span "PDF Receipt" at bounding box center [318, 437] width 101 height 15
